Goal: Task Accomplishment & Management: Manage account settings

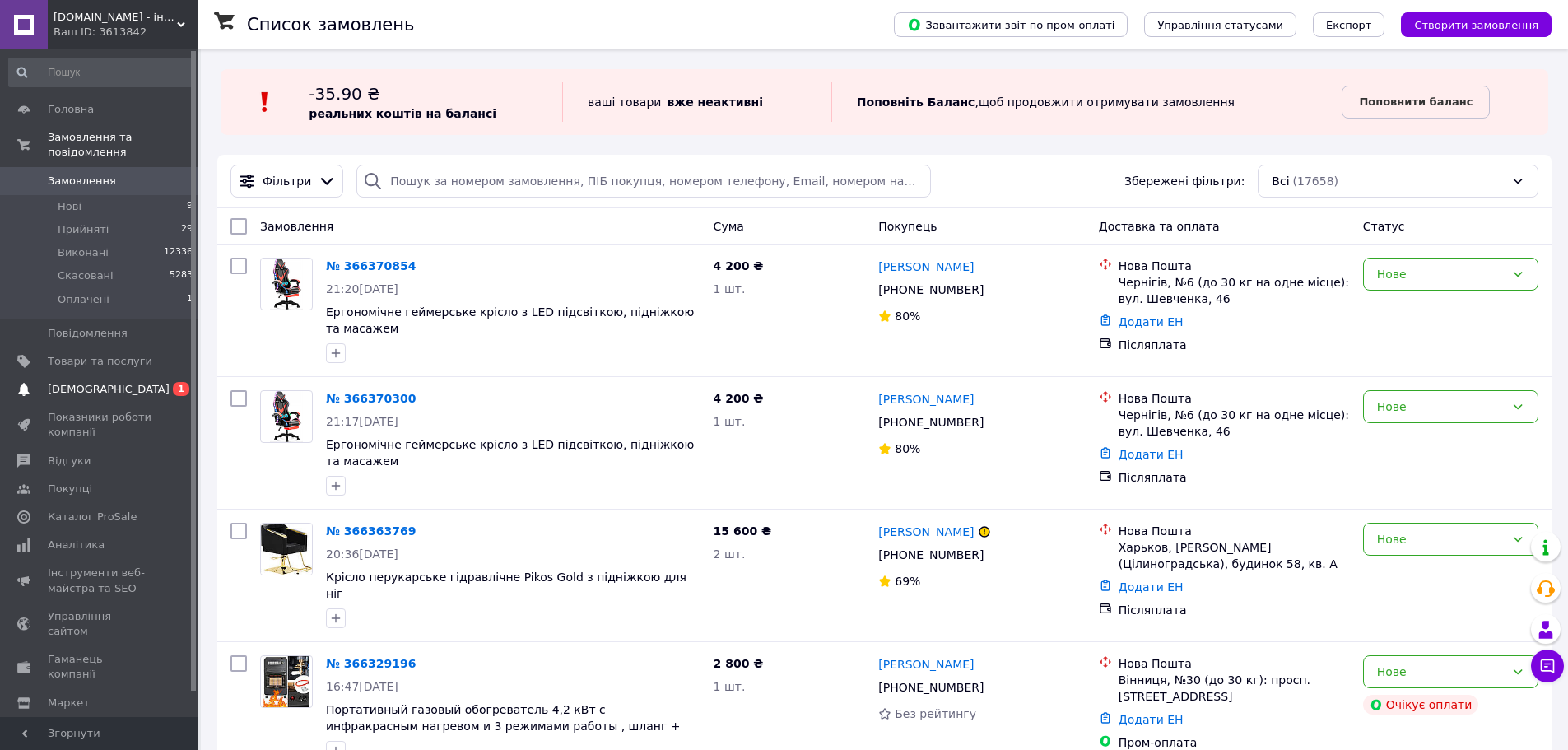
click at [131, 382] on span "[DEMOGRAPHIC_DATA]" at bounding box center [100, 390] width 104 height 15
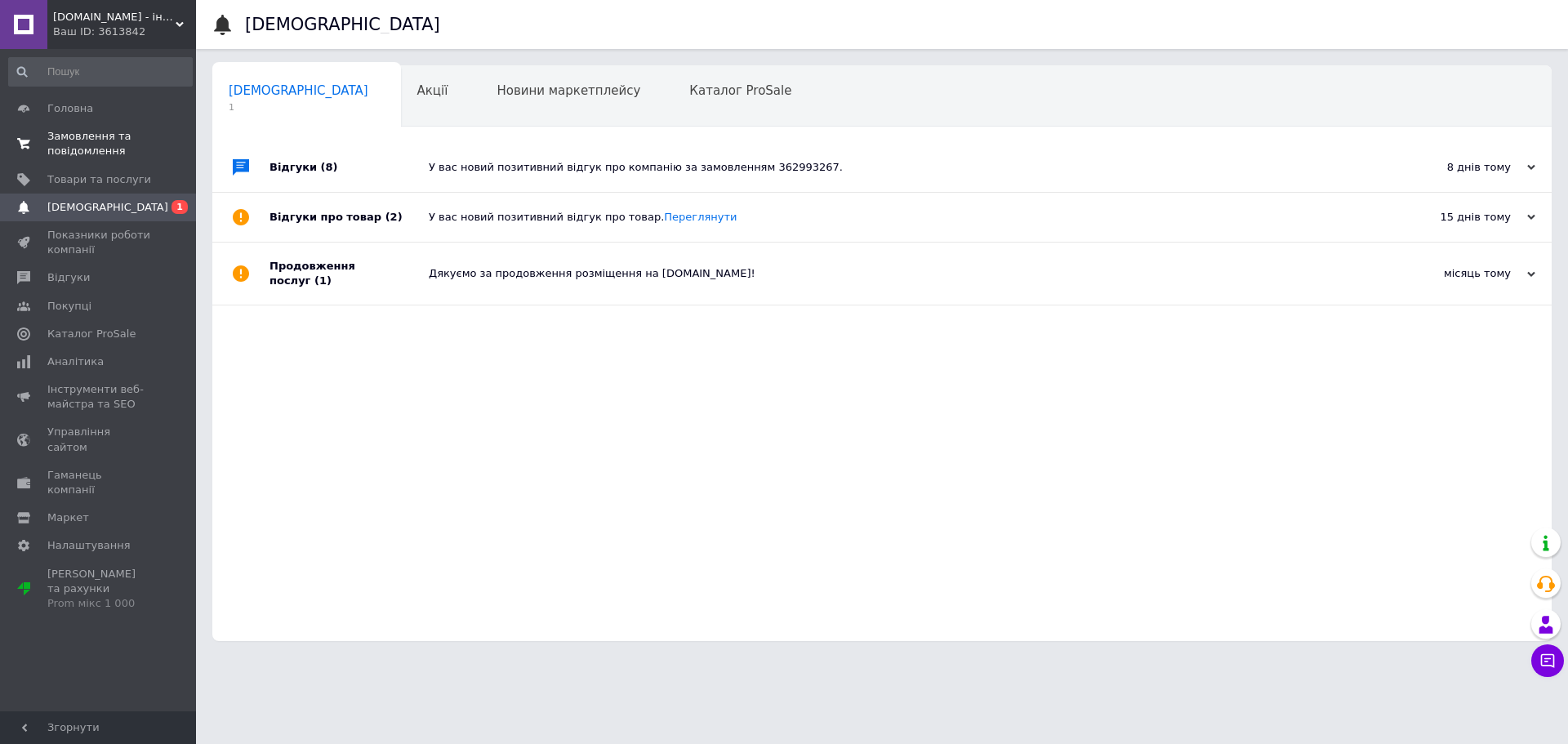
click at [101, 145] on span "Замовлення та повідомлення" at bounding box center [99, 143] width 104 height 29
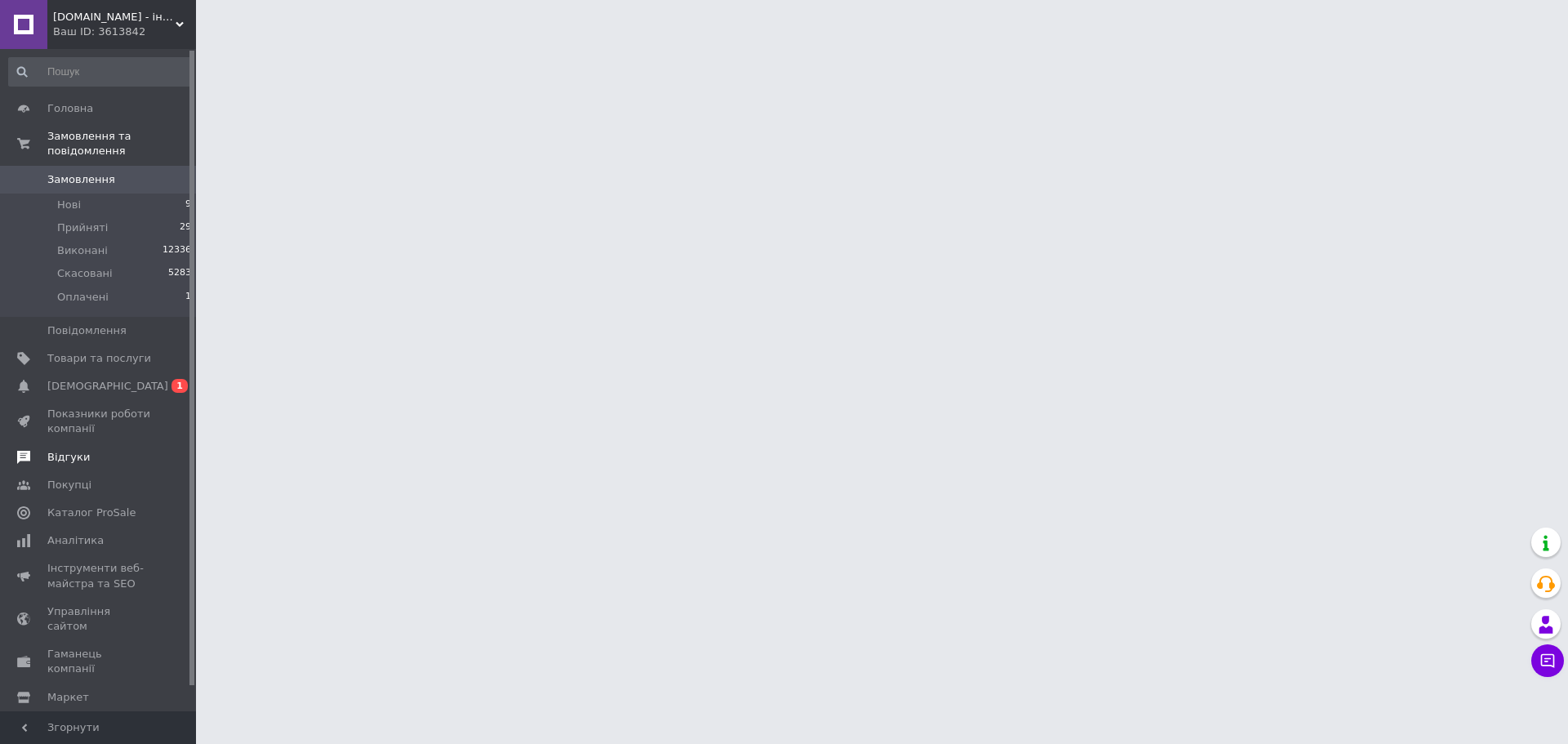
click at [115, 443] on link "Відгуки" at bounding box center [100, 457] width 201 height 28
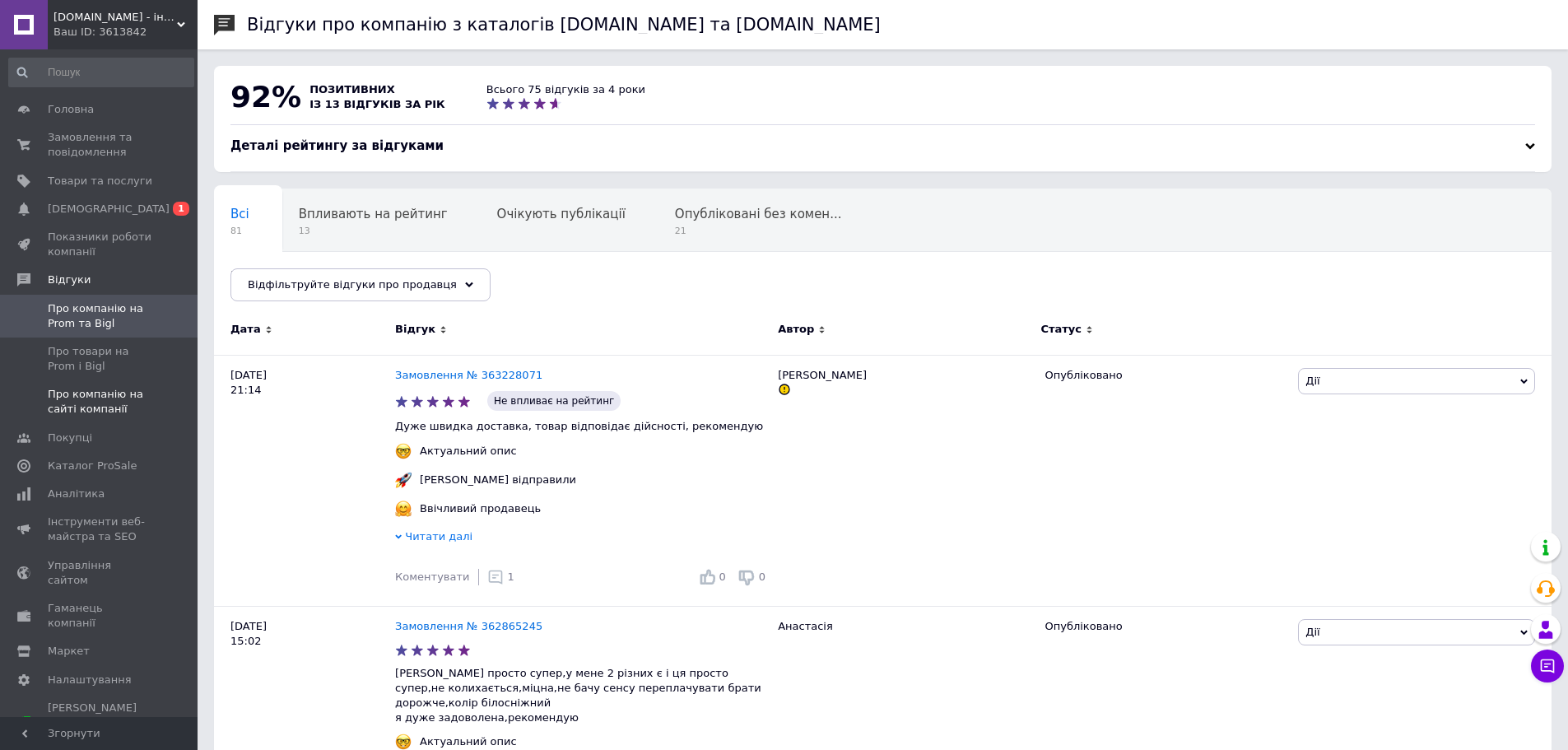
click at [88, 410] on span "Про компанію на сайті компанії" at bounding box center [100, 401] width 104 height 29
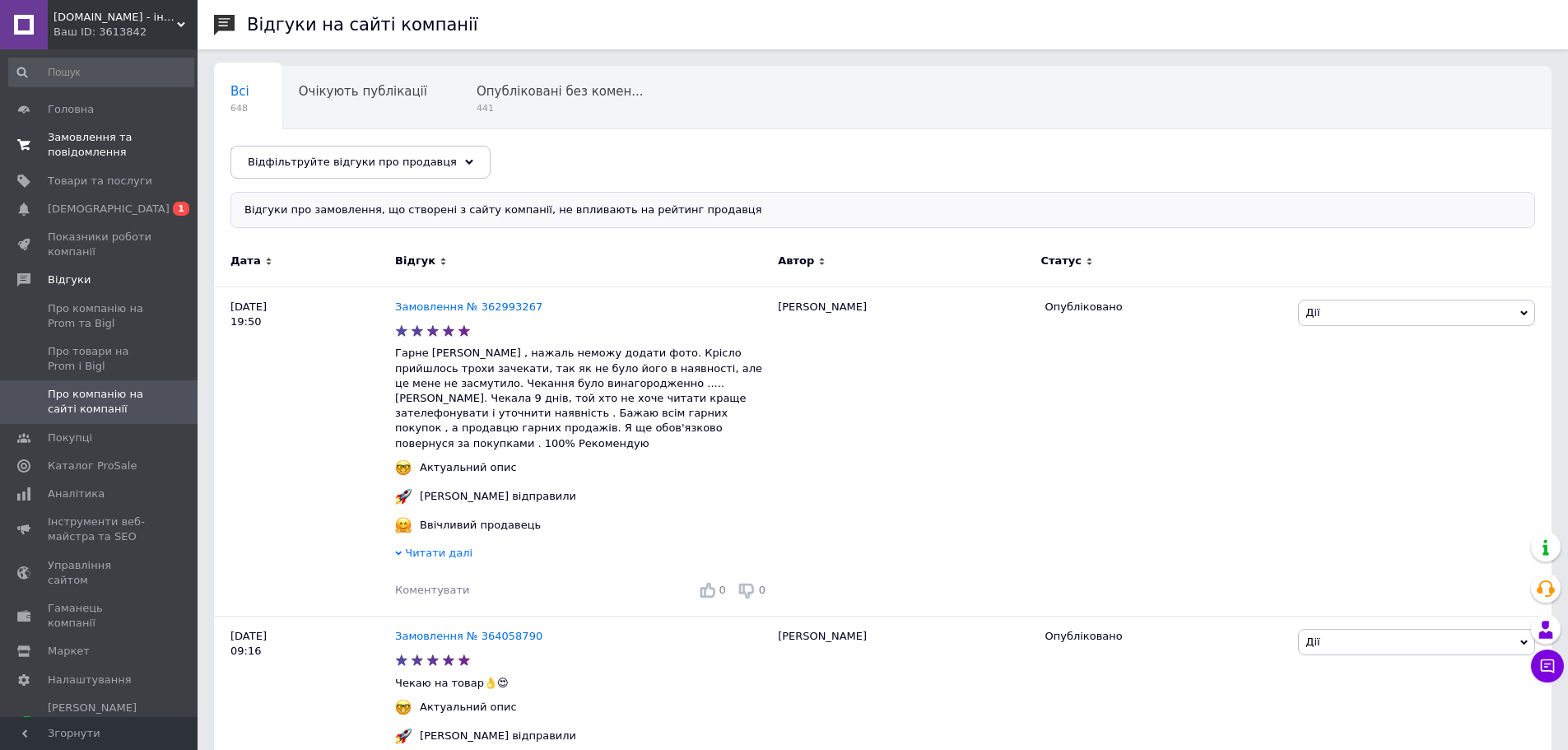
click at [108, 135] on span "Замовлення та повідомлення" at bounding box center [100, 144] width 104 height 29
